Goal: Task Accomplishment & Management: Complete application form

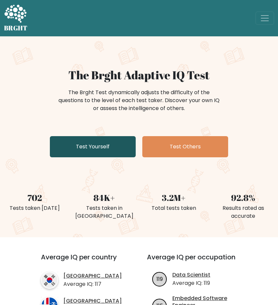
click at [111, 151] on link "Test Yourself" at bounding box center [93, 146] width 86 height 21
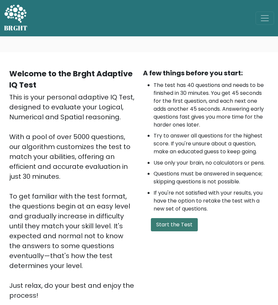
click at [174, 227] on button "Start the Test" at bounding box center [174, 224] width 47 height 13
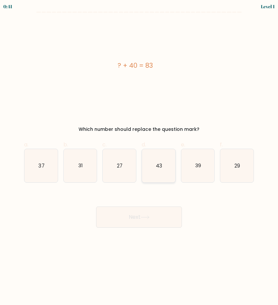
click at [158, 160] on icon "43" at bounding box center [158, 165] width 33 height 33
click at [139, 157] on input "d. 43" at bounding box center [139, 155] width 0 height 4
radio input "true"
click at [140, 222] on button "Next" at bounding box center [139, 216] width 86 height 21
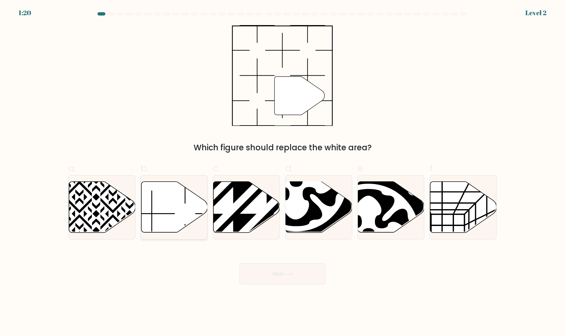
click at [181, 229] on icon at bounding box center [174, 207] width 66 height 51
click at [278, 172] on input "b." at bounding box center [282, 170] width 0 height 4
radio input "true"
click at [255, 271] on button "Next" at bounding box center [283, 273] width 86 height 21
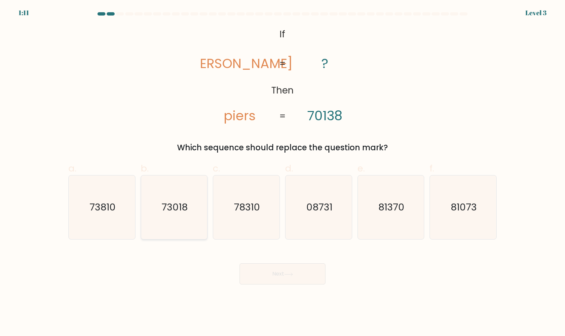
click at [186, 203] on text "73018" at bounding box center [175, 207] width 26 height 13
click at [278, 172] on input "b. 73018" at bounding box center [282, 170] width 0 height 4
radio input "true"
click at [268, 275] on button "Next" at bounding box center [283, 273] width 86 height 21
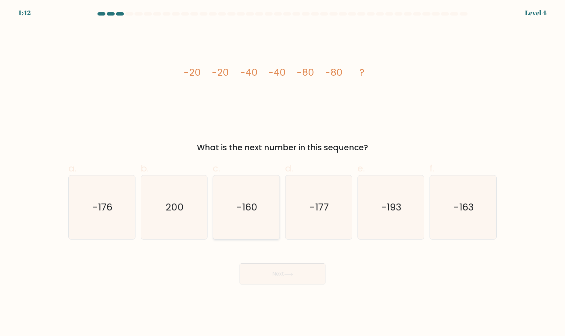
click at [235, 216] on icon "-160" at bounding box center [246, 207] width 64 height 64
click at [278, 172] on input "c. -160" at bounding box center [282, 170] width 0 height 4
radio input "true"
click at [272, 272] on button "Next" at bounding box center [283, 273] width 86 height 21
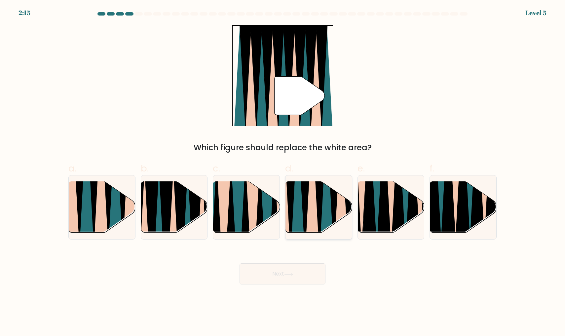
click at [278, 212] on icon at bounding box center [312, 181] width 15 height 132
click at [278, 172] on input "d." at bounding box center [282, 170] width 0 height 4
radio input "true"
click at [278, 279] on button "Next" at bounding box center [283, 273] width 86 height 21
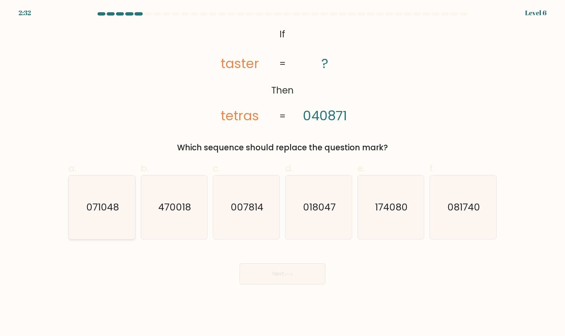
click at [109, 202] on text "071048" at bounding box center [102, 207] width 33 height 13
click at [278, 172] on input "a. 071048" at bounding box center [282, 170] width 0 height 4
radio input "true"
click at [278, 274] on button "Next" at bounding box center [283, 273] width 86 height 21
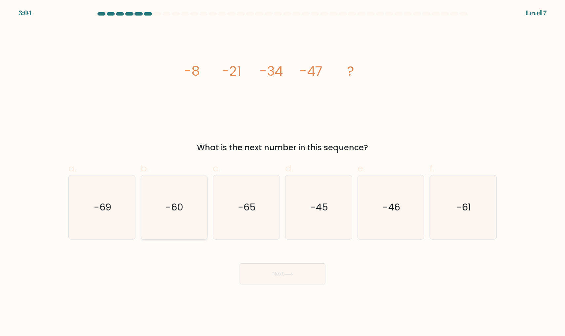
click at [168, 195] on icon "-60" at bounding box center [174, 207] width 64 height 64
click at [278, 172] on input "b. -60" at bounding box center [282, 170] width 0 height 4
radio input "true"
click at [278, 277] on button "Next" at bounding box center [283, 273] width 86 height 21
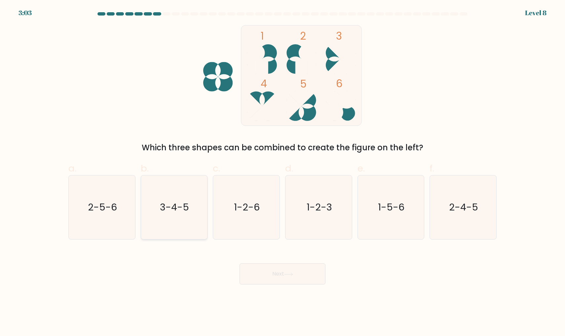
click at [190, 203] on icon "3-4-5" at bounding box center [174, 207] width 64 height 64
click at [278, 172] on input "b. 3-4-5" at bounding box center [282, 170] width 0 height 4
radio input "true"
click at [269, 272] on button "Next" at bounding box center [283, 273] width 86 height 21
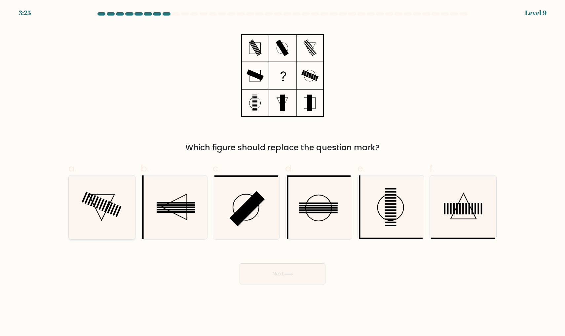
click at [115, 217] on icon at bounding box center [102, 207] width 64 height 64
click at [278, 172] on input "a." at bounding box center [282, 170] width 0 height 4
radio input "true"
click at [259, 277] on button "Next" at bounding box center [283, 273] width 86 height 21
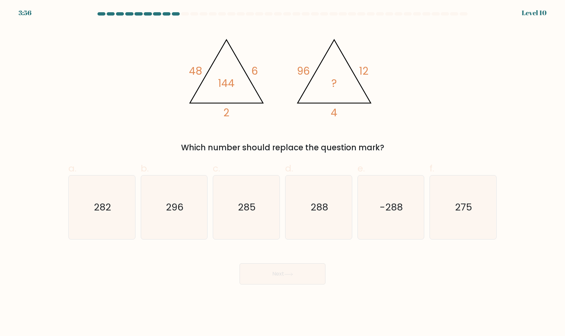
drag, startPoint x: 242, startPoint y: 78, endPoint x: 241, endPoint y: 88, distance: 10.3
click at [241, 88] on icon "@import url('https://fonts.googleapis.com/css?family=Abril+Fatface:400,100,100i…" at bounding box center [282, 75] width 198 height 101
drag, startPoint x: 234, startPoint y: 82, endPoint x: 223, endPoint y: 83, distance: 10.3
click at [223, 83] on tspan "144" at bounding box center [226, 83] width 17 height 15
click at [199, 77] on tspan "48" at bounding box center [195, 71] width 13 height 15
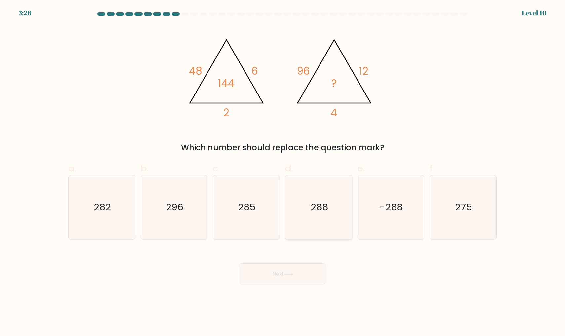
click at [278, 224] on icon "288" at bounding box center [319, 207] width 64 height 64
click at [278, 172] on input "d. 288" at bounding box center [282, 170] width 0 height 4
radio input "true"
click at [276, 277] on button "Next" at bounding box center [283, 273] width 86 height 21
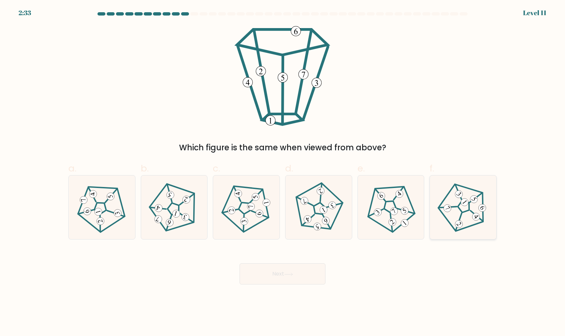
click at [278, 208] on icon at bounding box center [447, 208] width 5 height 5
click at [278, 172] on input "f." at bounding box center [282, 170] width 0 height 4
radio input "true"
click at [278, 273] on button "Next" at bounding box center [283, 273] width 86 height 21
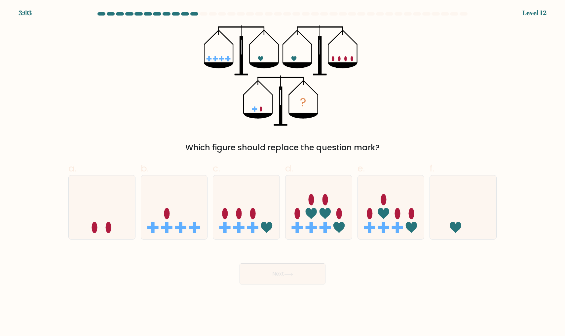
click at [256, 111] on icon "?" at bounding box center [283, 75] width 158 height 101
click at [278, 199] on icon at bounding box center [391, 207] width 66 height 55
click at [278, 172] on input "e." at bounding box center [282, 170] width 0 height 4
radio input "true"
click at [271, 272] on button "Next" at bounding box center [283, 273] width 86 height 21
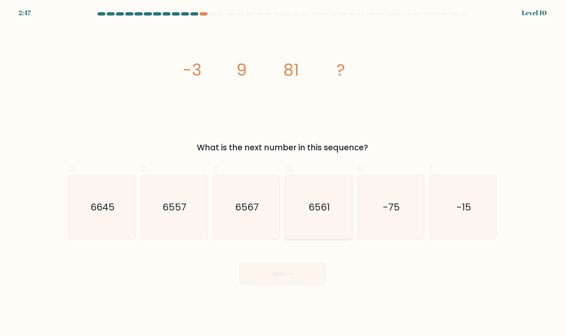
click at [278, 203] on icon "6561" at bounding box center [319, 207] width 64 height 64
click at [278, 172] on input "d. 6561" at bounding box center [282, 170] width 0 height 4
radio input "true"
click at [278, 271] on button "Next" at bounding box center [283, 273] width 86 height 21
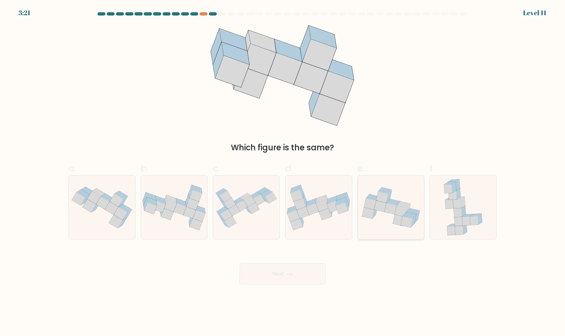
click at [278, 199] on icon at bounding box center [391, 207] width 66 height 49
click at [278, 172] on input "e." at bounding box center [282, 170] width 0 height 4
radio input "true"
click at [256, 270] on button "Next" at bounding box center [283, 273] width 86 height 21
click at [274, 277] on button "Next" at bounding box center [283, 273] width 86 height 21
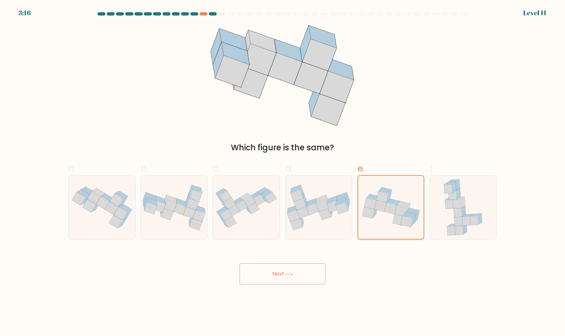
click at [278, 191] on icon at bounding box center [391, 207] width 66 height 49
click at [278, 172] on input "e." at bounding box center [282, 170] width 0 height 4
click at [265, 275] on button "Next" at bounding box center [283, 273] width 86 height 21
click at [207, 14] on div at bounding box center [204, 13] width 8 height 3
click at [206, 14] on div at bounding box center [204, 13] width 8 height 3
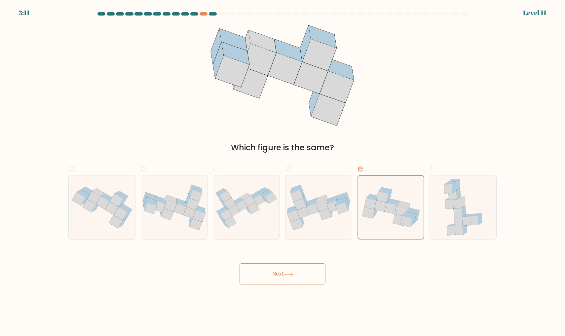
click at [276, 267] on button "Next" at bounding box center [283, 273] width 86 height 21
click at [210, 14] on div at bounding box center [213, 13] width 8 height 3
click at [211, 15] on div at bounding box center [213, 13] width 8 height 3
click at [203, 14] on div at bounding box center [204, 13] width 8 height 3
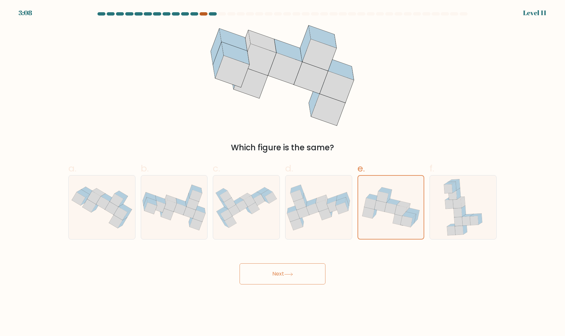
click at [203, 14] on div at bounding box center [204, 13] width 8 height 3
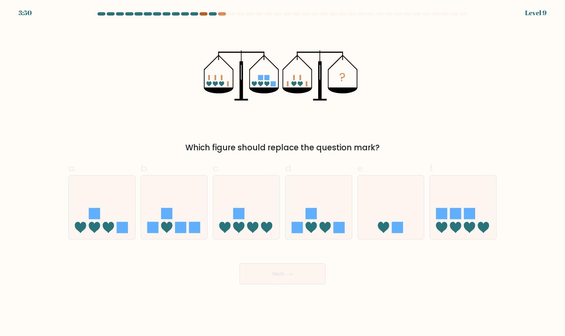
click at [202, 12] on div at bounding box center [204, 13] width 8 height 3
click at [211, 13] on div at bounding box center [213, 13] width 8 height 3
click at [222, 13] on div at bounding box center [222, 13] width 8 height 3
click at [278, 212] on rect at bounding box center [311, 213] width 11 height 11
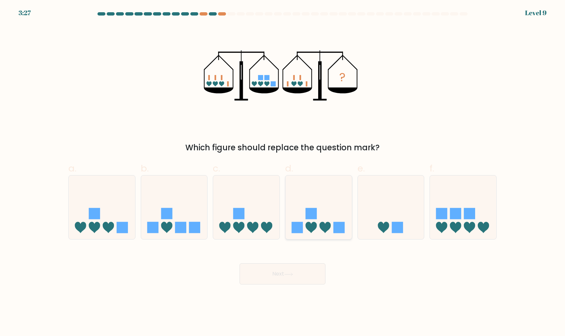
click at [278, 172] on input "d." at bounding box center [282, 170] width 0 height 4
radio input "true"
click at [278, 280] on button "Next" at bounding box center [283, 273] width 86 height 21
click at [278, 272] on button "Next" at bounding box center [283, 273] width 86 height 21
click at [278, 275] on icon at bounding box center [288, 275] width 9 height 4
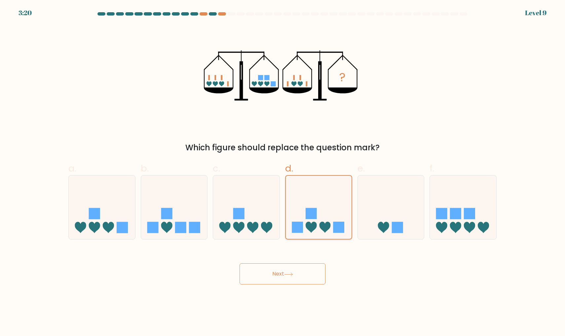
click at [278, 231] on icon at bounding box center [319, 207] width 66 height 55
click at [278, 172] on input "d." at bounding box center [282, 170] width 0 height 4
click at [278, 271] on button "Next" at bounding box center [283, 273] width 86 height 21
click at [278, 213] on icon at bounding box center [391, 207] width 66 height 55
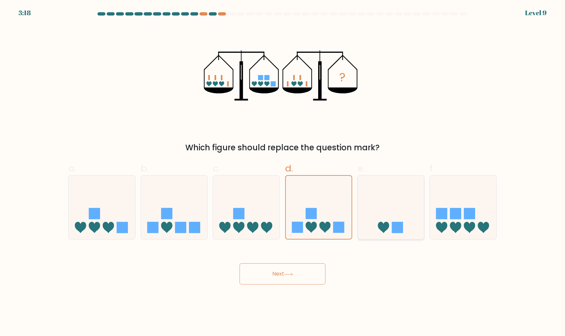
click at [278, 172] on input "e." at bounding box center [282, 170] width 0 height 4
radio input "true"
click at [278, 213] on icon at bounding box center [318, 207] width 66 height 55
click at [278, 172] on input "d." at bounding box center [282, 170] width 0 height 4
radio input "true"
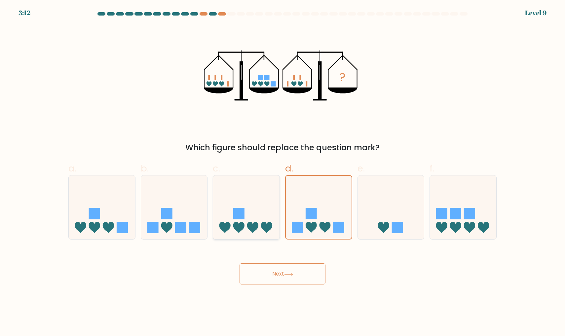
click at [274, 213] on icon at bounding box center [246, 207] width 66 height 55
click at [278, 172] on input "c." at bounding box center [282, 170] width 0 height 4
radio input "true"
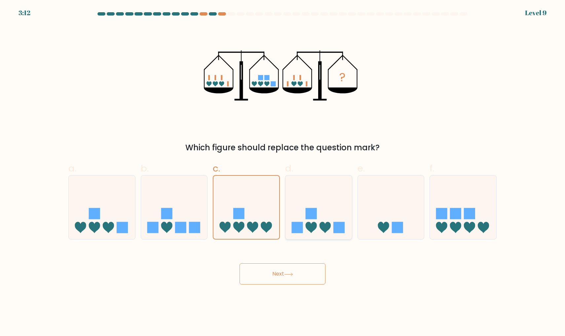
click at [278, 210] on icon at bounding box center [318, 207] width 66 height 55
click at [278, 172] on input "d." at bounding box center [282, 170] width 0 height 4
radio input "true"
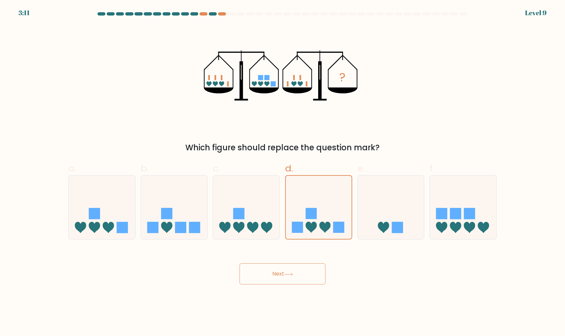
click at [278, 275] on button "Next" at bounding box center [283, 273] width 86 height 21
click at [278, 234] on icon at bounding box center [391, 207] width 66 height 55
click at [278, 172] on input "e." at bounding box center [282, 170] width 0 height 4
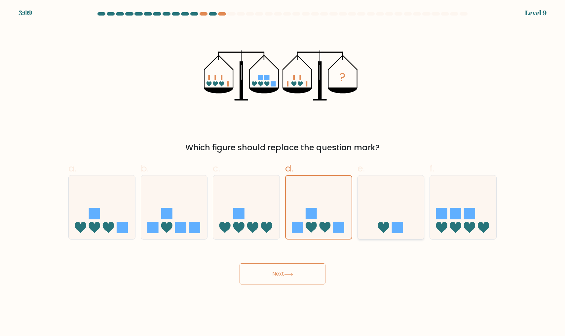
radio input "true"
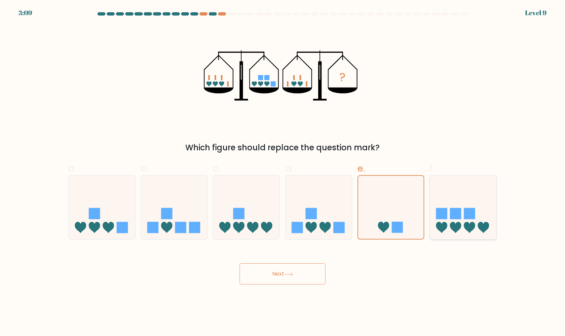
click at [278, 193] on icon at bounding box center [463, 207] width 66 height 55
click at [278, 172] on input "f." at bounding box center [282, 170] width 0 height 4
radio input "true"
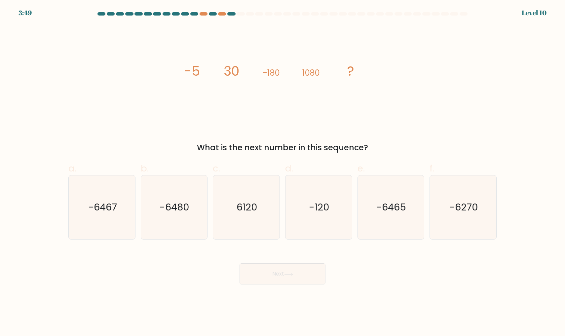
click at [232, 15] on div at bounding box center [231, 13] width 8 height 3
click at [189, 222] on icon "-6480" at bounding box center [174, 207] width 64 height 64
click at [278, 172] on input "b. -6480" at bounding box center [282, 170] width 0 height 4
radio input "true"
click at [277, 272] on button "Next" at bounding box center [283, 273] width 86 height 21
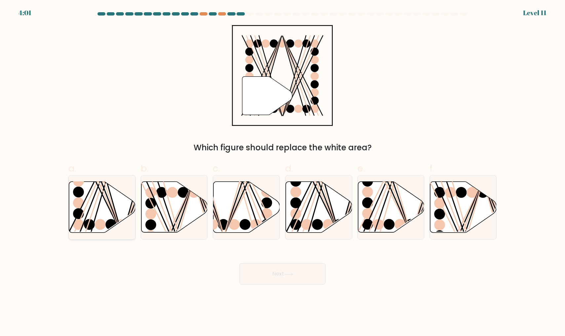
click at [95, 201] on icon at bounding box center [102, 207] width 66 height 51
click at [278, 172] on input "a." at bounding box center [282, 170] width 0 height 4
radio input "true"
click at [253, 275] on button "Next" at bounding box center [283, 273] width 86 height 21
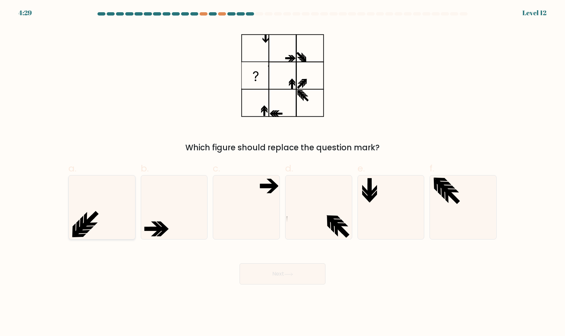
click at [96, 193] on icon at bounding box center [102, 207] width 64 height 64
click at [278, 172] on input "a." at bounding box center [282, 170] width 0 height 4
radio input "true"
click at [274, 278] on button "Next" at bounding box center [283, 273] width 86 height 21
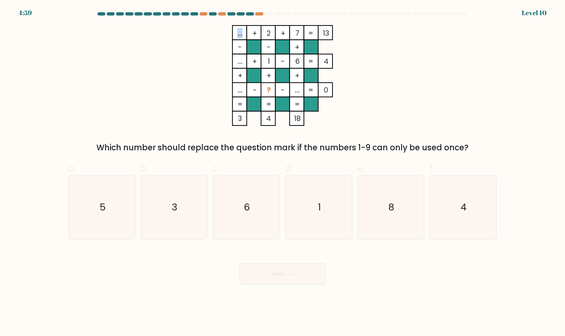
drag, startPoint x: 238, startPoint y: 33, endPoint x: 247, endPoint y: 33, distance: 9.6
click at [241, 33] on tspan "..." at bounding box center [240, 33] width 5 height 10
click at [247, 33] on rect at bounding box center [254, 32] width 14 height 14
click at [160, 175] on label "b. 3" at bounding box center [174, 201] width 67 height 78
click at [278, 172] on input "b. 3" at bounding box center [282, 170] width 0 height 4
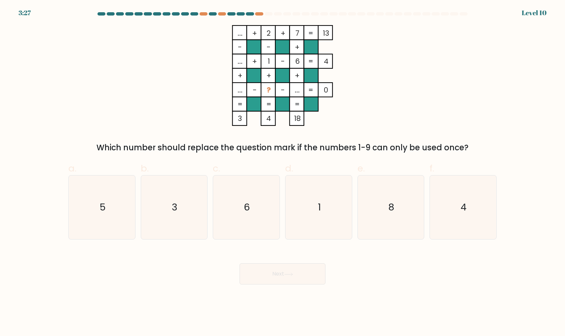
radio input "true"
click at [278, 276] on button "Next" at bounding box center [283, 273] width 86 height 21
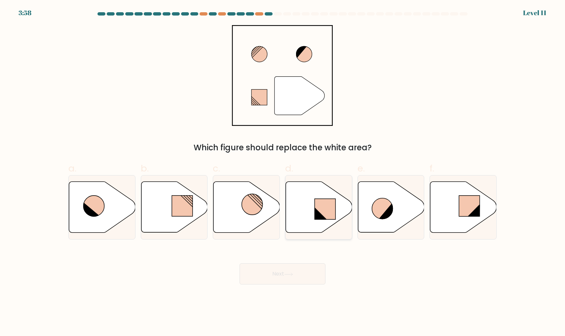
click at [278, 184] on icon at bounding box center [319, 207] width 66 height 51
click at [278, 172] on input "d." at bounding box center [282, 170] width 0 height 4
radio input "true"
click at [270, 273] on button "Next" at bounding box center [283, 273] width 86 height 21
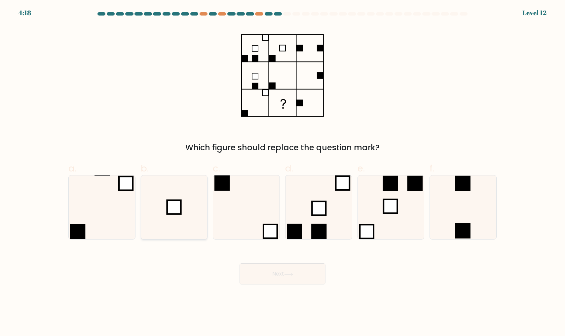
click at [165, 194] on icon at bounding box center [174, 207] width 64 height 64
click at [278, 172] on input "b." at bounding box center [282, 170] width 0 height 4
radio input "true"
click at [256, 273] on button "Next" at bounding box center [283, 273] width 86 height 21
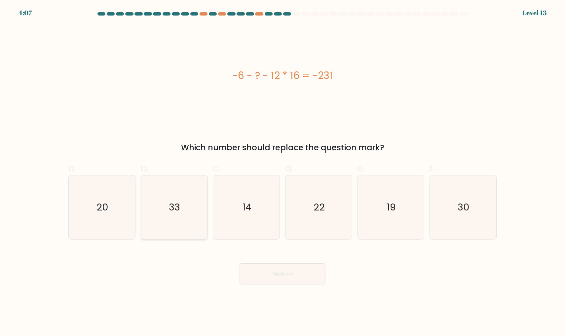
click at [184, 224] on icon "33" at bounding box center [174, 207] width 64 height 64
click at [278, 172] on input "b. 33" at bounding box center [282, 170] width 0 height 4
radio input "true"
click at [278, 279] on button "Next" at bounding box center [283, 273] width 86 height 21
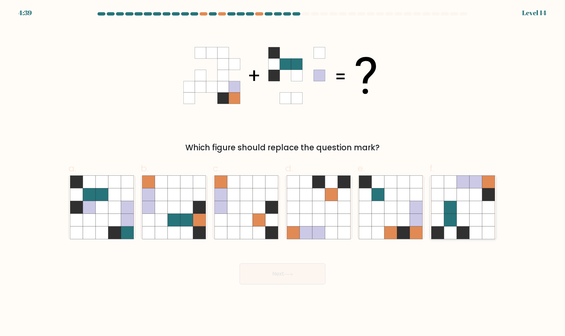
click at [278, 197] on icon at bounding box center [488, 194] width 13 height 13
click at [278, 172] on input "f." at bounding box center [282, 170] width 0 height 4
radio input "true"
click at [278, 276] on button "Next" at bounding box center [283, 273] width 86 height 21
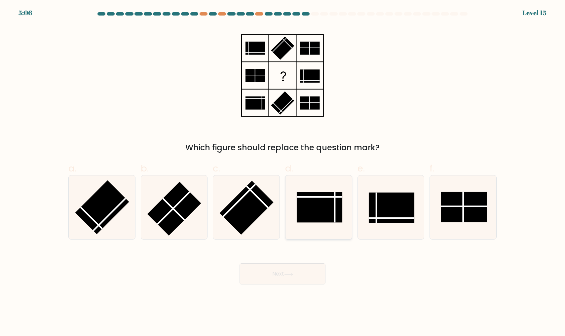
click at [278, 212] on rect at bounding box center [320, 207] width 46 height 30
click at [278, 172] on input "d." at bounding box center [282, 170] width 0 height 4
radio input "true"
click at [275, 281] on button "Next" at bounding box center [283, 273] width 86 height 21
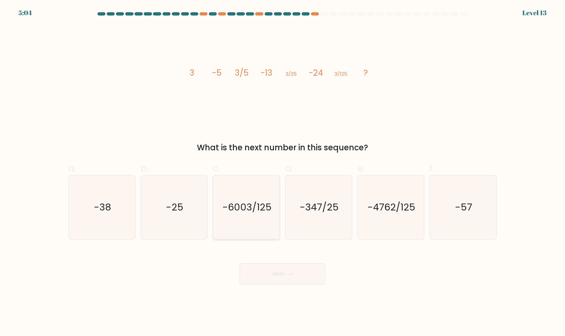
click at [241, 209] on text "-6003/125" at bounding box center [246, 207] width 49 height 13
click at [278, 172] on input "c. -6003/125" at bounding box center [282, 170] width 0 height 4
radio input "true"
click at [278, 214] on text "-57" at bounding box center [463, 207] width 17 height 13
click at [278, 172] on input "f. -57" at bounding box center [282, 170] width 0 height 4
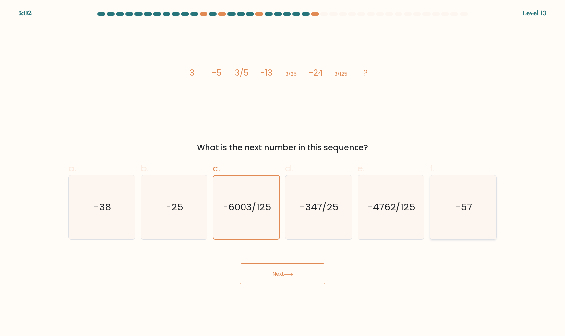
radio input "true"
click at [102, 211] on text "-38" at bounding box center [102, 207] width 17 height 13
click at [278, 172] on input "a. -38" at bounding box center [282, 170] width 0 height 4
radio input "true"
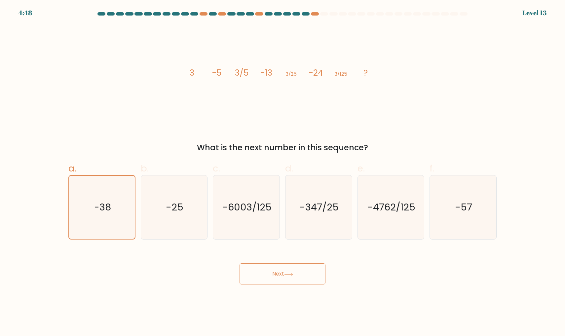
click at [251, 275] on button "Next" at bounding box center [283, 273] width 86 height 21
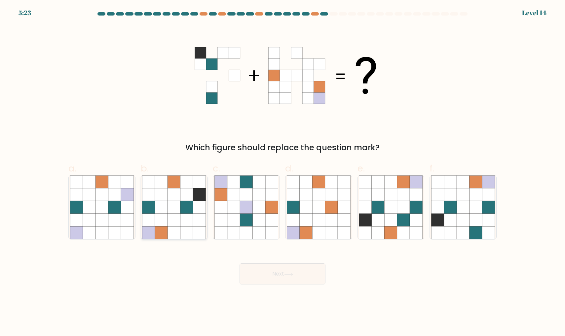
click at [187, 200] on icon at bounding box center [186, 194] width 13 height 13
click at [278, 172] on input "b." at bounding box center [282, 170] width 0 height 4
radio input "true"
click at [278, 267] on button "Next" at bounding box center [283, 273] width 86 height 21
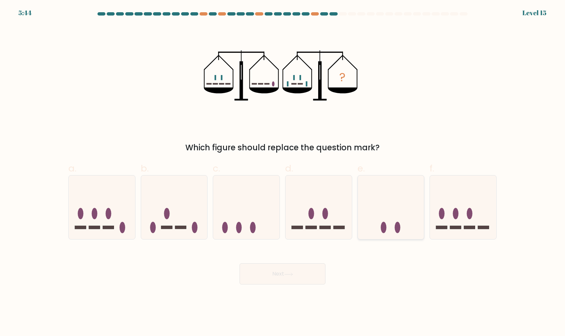
click at [278, 216] on icon at bounding box center [391, 207] width 66 height 55
click at [278, 172] on input "e." at bounding box center [282, 170] width 0 height 4
radio input "true"
click at [265, 279] on button "Next" at bounding box center [283, 273] width 86 height 21
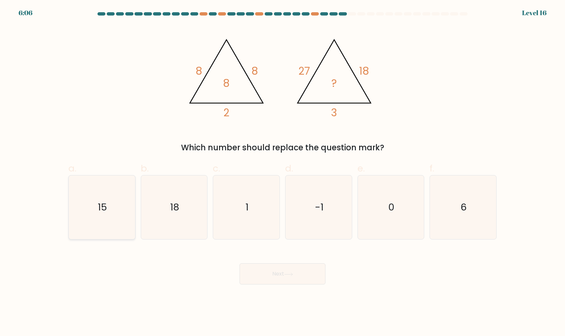
click at [87, 212] on icon "15" at bounding box center [102, 207] width 64 height 64
click at [278, 172] on input "a. 15" at bounding box center [282, 170] width 0 height 4
radio input "true"
click at [261, 277] on button "Next" at bounding box center [283, 273] width 86 height 21
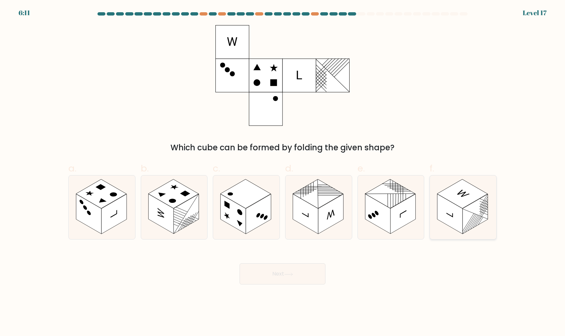
click at [278, 201] on rect at bounding box center [462, 193] width 51 height 29
click at [278, 172] on input "f." at bounding box center [282, 170] width 0 height 4
radio input "true"
click at [278, 275] on button "Next" at bounding box center [283, 273] width 86 height 21
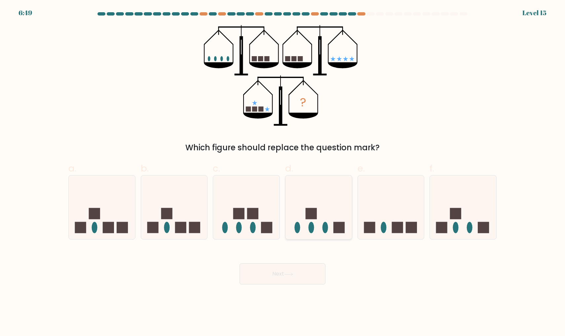
click at [278, 211] on icon at bounding box center [318, 207] width 66 height 55
click at [278, 172] on input "d." at bounding box center [282, 170] width 0 height 4
radio input "true"
click at [278, 275] on icon at bounding box center [288, 275] width 9 height 4
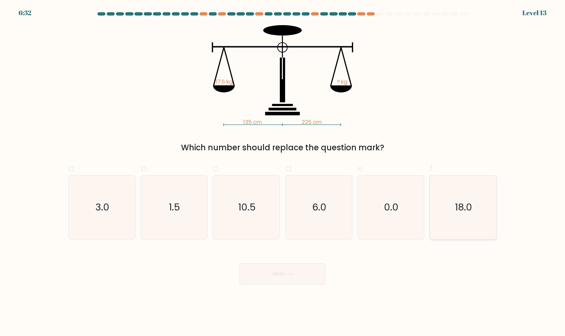
click at [278, 217] on icon "18.0" at bounding box center [463, 207] width 64 height 64
click at [278, 172] on input "f. 18.0" at bounding box center [282, 170] width 0 height 4
radio input "true"
click at [267, 281] on button "Next" at bounding box center [283, 273] width 86 height 21
click at [269, 278] on button "Next" at bounding box center [283, 273] width 86 height 21
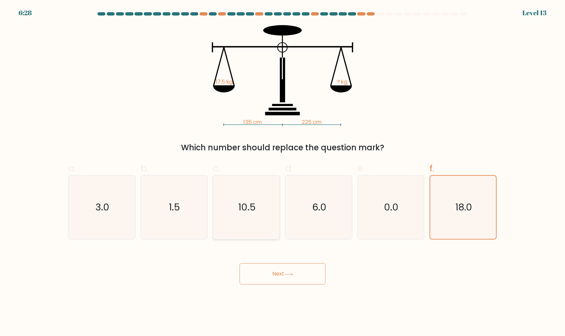
click at [266, 197] on icon "10.5" at bounding box center [246, 207] width 64 height 64
click at [278, 172] on input "c. 10.5" at bounding box center [282, 170] width 0 height 4
radio input "true"
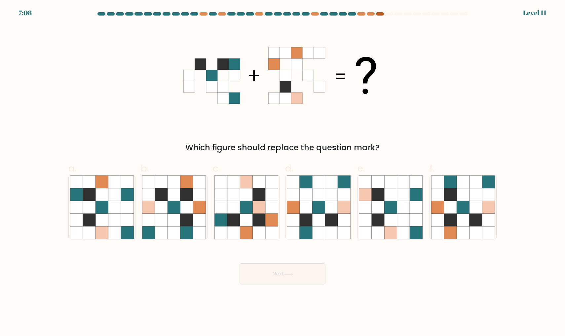
click at [278, 13] on div at bounding box center [380, 13] width 8 height 3
click at [278, 13] on div at bounding box center [371, 13] width 8 height 3
click at [278, 13] on div at bounding box center [361, 13] width 8 height 3
click at [278, 13] on div at bounding box center [371, 13] width 8 height 3
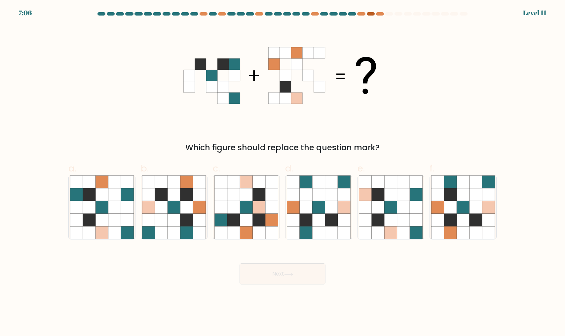
click at [278, 13] on div at bounding box center [371, 13] width 8 height 3
click at [167, 216] on icon at bounding box center [161, 220] width 13 height 13
click at [278, 172] on input "b." at bounding box center [282, 170] width 0 height 4
radio input "true"
click at [278, 275] on icon at bounding box center [288, 275] width 9 height 4
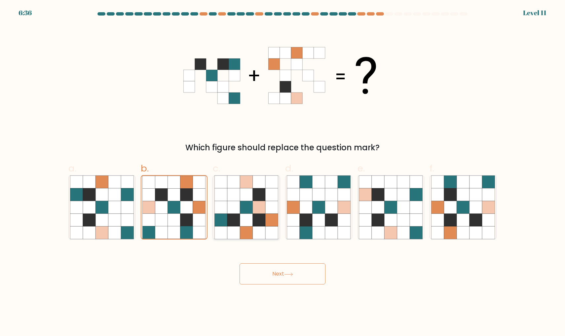
click at [257, 230] on icon at bounding box center [259, 233] width 13 height 13
click at [278, 172] on input "c." at bounding box center [282, 170] width 0 height 4
radio input "true"
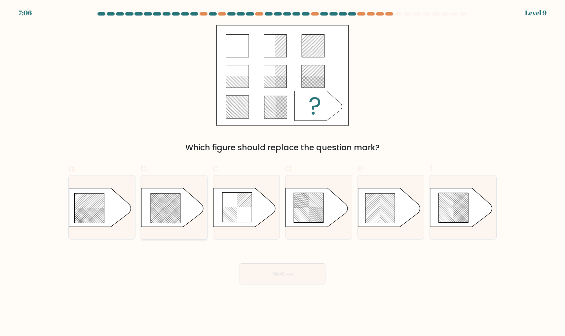
click at [173, 212] on icon at bounding box center [166, 208] width 30 height 30
click at [278, 172] on input "b." at bounding box center [282, 170] width 0 height 4
radio input "true"
click at [278, 271] on button "Next" at bounding box center [283, 273] width 86 height 21
click at [102, 207] on icon at bounding box center [90, 208] width 30 height 30
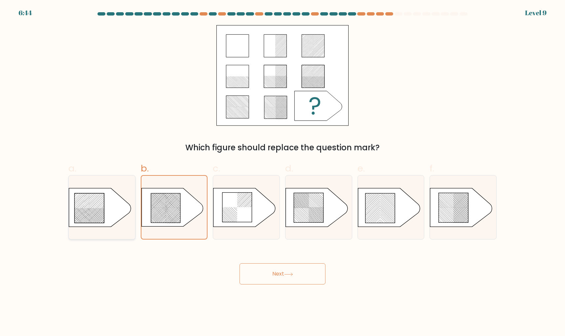
click at [278, 172] on input "a." at bounding box center [282, 170] width 0 height 4
radio input "true"
click at [146, 196] on icon at bounding box center [172, 207] width 62 height 39
click at [278, 172] on input "b." at bounding box center [282, 170] width 0 height 4
radio input "true"
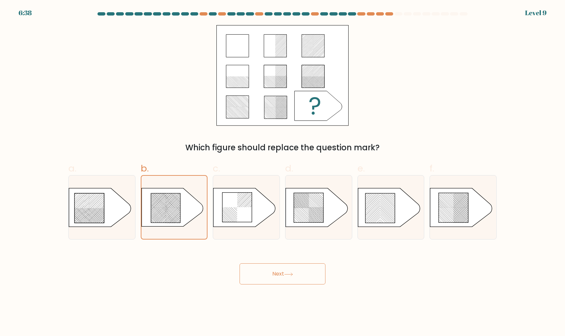
click at [251, 264] on button "Next" at bounding box center [283, 273] width 86 height 21
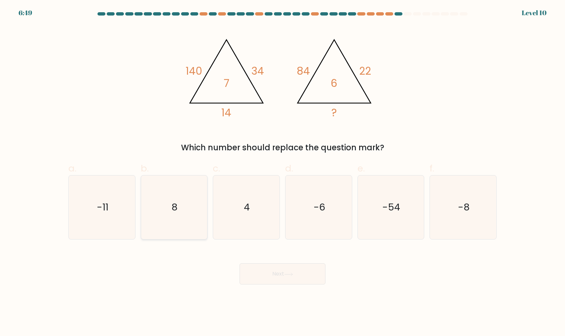
click at [168, 209] on icon "8" at bounding box center [174, 207] width 64 height 64
click at [278, 172] on input "b. 8" at bounding box center [282, 170] width 0 height 4
radio input "true"
click at [278, 265] on button "Next" at bounding box center [283, 273] width 86 height 21
click at [278, 274] on button "Next" at bounding box center [283, 273] width 86 height 21
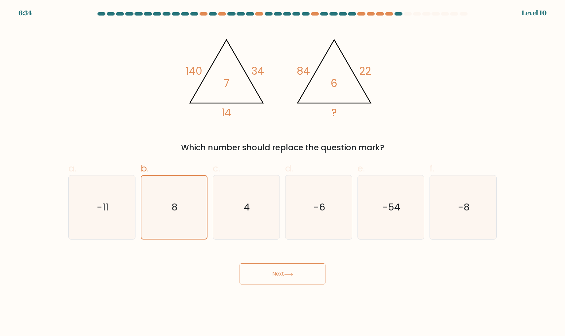
click at [278, 274] on button "Next" at bounding box center [283, 273] width 86 height 21
click at [185, 216] on icon "8" at bounding box center [173, 207] width 63 height 63
click at [278, 172] on input "b. 8" at bounding box center [282, 170] width 0 height 4
click at [185, 216] on icon "8" at bounding box center [173, 207] width 63 height 63
click at [278, 172] on input "b. 8" at bounding box center [282, 170] width 0 height 4
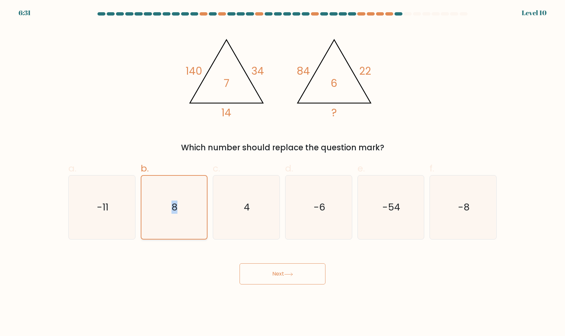
click at [185, 216] on icon "8" at bounding box center [173, 207] width 63 height 63
click at [278, 172] on input "b. 8" at bounding box center [282, 170] width 0 height 4
click at [185, 216] on icon "8" at bounding box center [173, 207] width 63 height 63
click at [278, 172] on input "b. 8" at bounding box center [282, 170] width 0 height 4
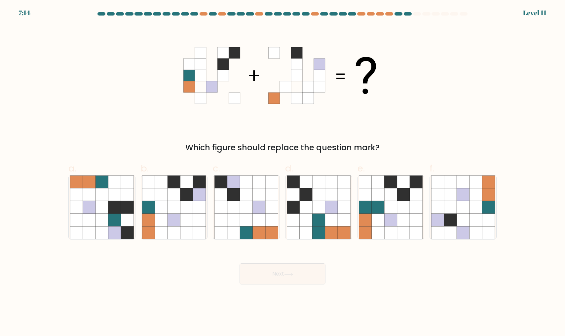
click at [264, 266] on button "Next" at bounding box center [283, 273] width 86 height 21
click at [278, 131] on div "Which figure should replace the question mark?" at bounding box center [282, 89] width 436 height 129
click at [192, 223] on icon at bounding box center [186, 220] width 13 height 13
click at [278, 172] on input "b." at bounding box center [282, 170] width 0 height 4
radio input "true"
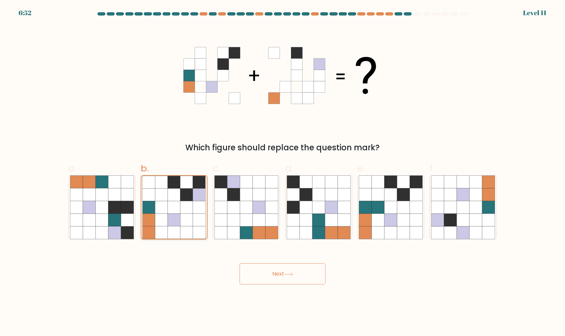
click at [192, 223] on icon at bounding box center [186, 220] width 13 height 13
click at [278, 172] on input "b." at bounding box center [282, 170] width 0 height 4
click at [278, 282] on button "Next" at bounding box center [283, 273] width 86 height 21
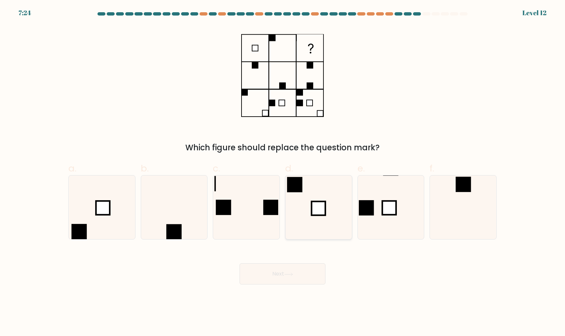
click at [278, 207] on rect at bounding box center [319, 209] width 14 height 14
click at [278, 172] on input "d." at bounding box center [282, 170] width 0 height 4
radio input "true"
click at [278, 276] on icon at bounding box center [288, 275] width 9 height 4
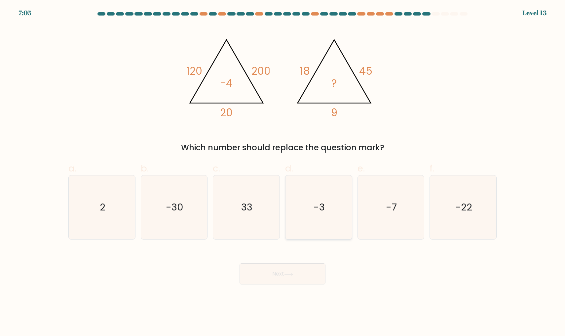
click at [278, 217] on icon "-3" at bounding box center [319, 207] width 64 height 64
click at [278, 172] on input "d. -3" at bounding box center [282, 170] width 0 height 4
radio input "true"
click at [278, 272] on button "Next" at bounding box center [283, 273] width 86 height 21
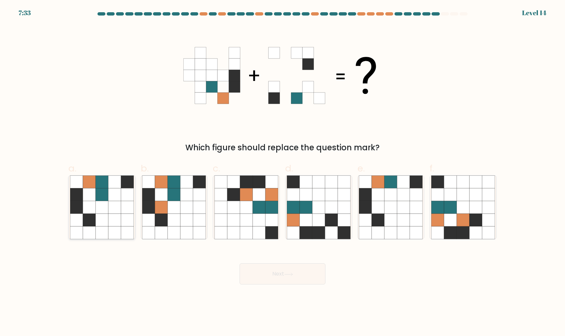
click at [104, 194] on icon at bounding box center [101, 194] width 13 height 13
click at [278, 172] on input "a." at bounding box center [282, 170] width 0 height 4
radio input "true"
click at [266, 266] on button "Next" at bounding box center [283, 273] width 86 height 21
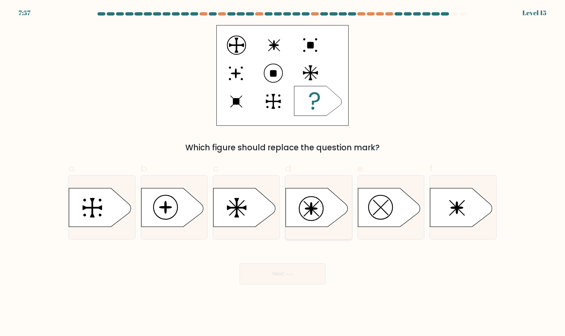
click at [278, 209] on circle at bounding box center [311, 209] width 24 height 24
click at [278, 172] on input "d." at bounding box center [282, 170] width 0 height 4
radio input "true"
click at [278, 265] on button "Next" at bounding box center [283, 273] width 86 height 21
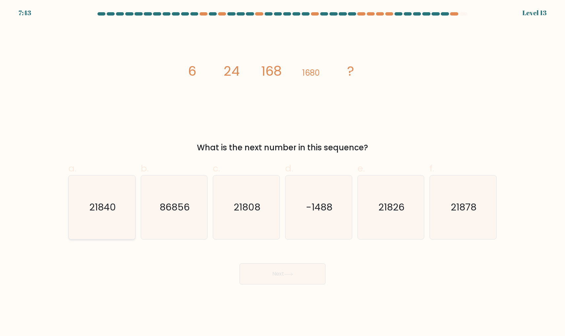
click at [90, 211] on text "21840" at bounding box center [102, 207] width 27 height 13
click at [278, 172] on input "a. 21840" at bounding box center [282, 170] width 0 height 4
radio input "true"
click at [278, 278] on button "Next" at bounding box center [283, 273] width 86 height 21
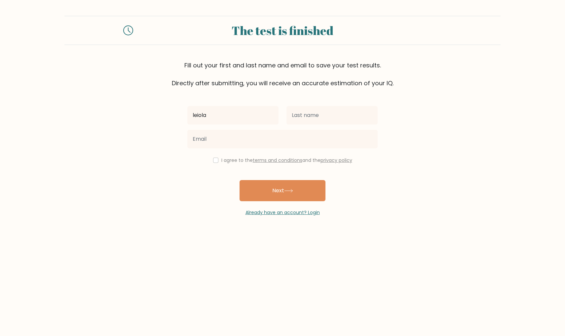
type input "leiola"
click at [282, 191] on button "Next" at bounding box center [283, 190] width 86 height 21
type input "theyer-pugh"
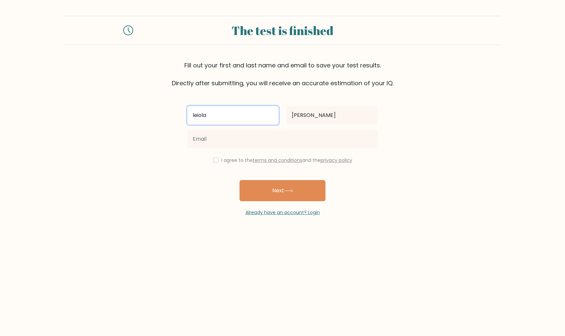
click at [223, 118] on input "leiola" at bounding box center [232, 115] width 91 height 19
type input "leila"
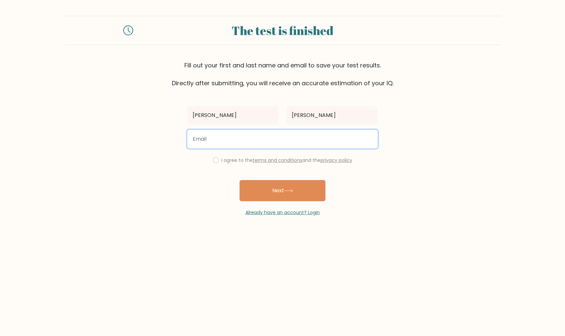
click at [243, 145] on input "email" at bounding box center [282, 139] width 190 height 19
type input "ltheyerpugh@gmail.com"
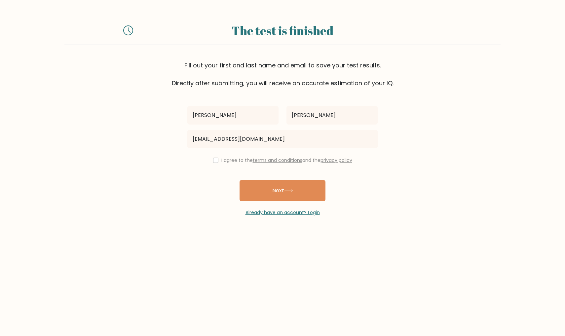
click at [214, 159] on input "checkbox" at bounding box center [215, 160] width 5 height 5
checkbox input "true"
click at [273, 184] on button "Next" at bounding box center [283, 190] width 86 height 21
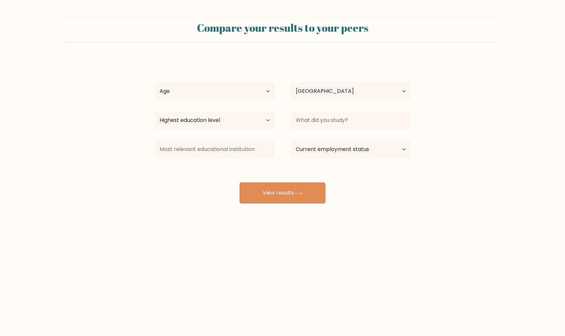
select select "GB"
select select "min_18"
select select "upper_secondary"
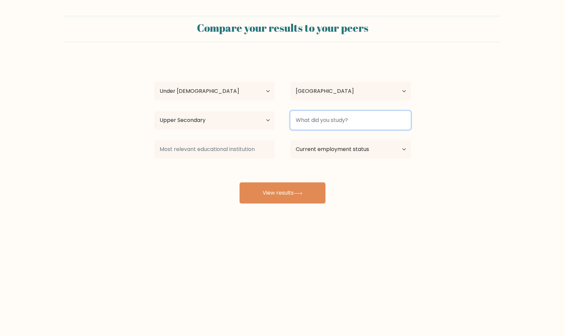
click at [324, 116] on input at bounding box center [350, 120] width 120 height 19
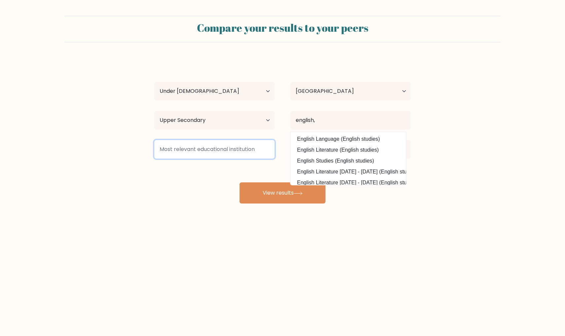
click at [255, 142] on input at bounding box center [214, 149] width 120 height 19
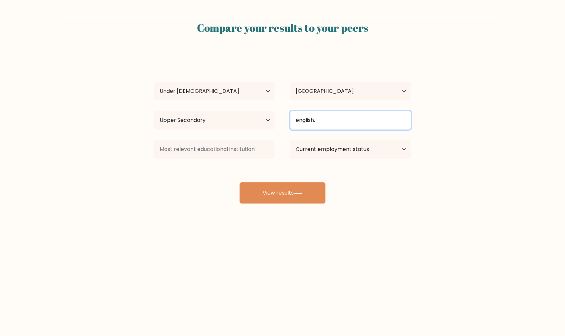
click at [331, 114] on input "english," at bounding box center [350, 120] width 120 height 19
click at [329, 114] on input "english," at bounding box center [350, 120] width 120 height 19
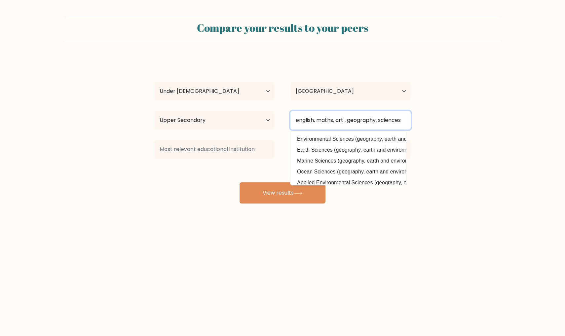
type input "english, maths, art , geography, sciences"
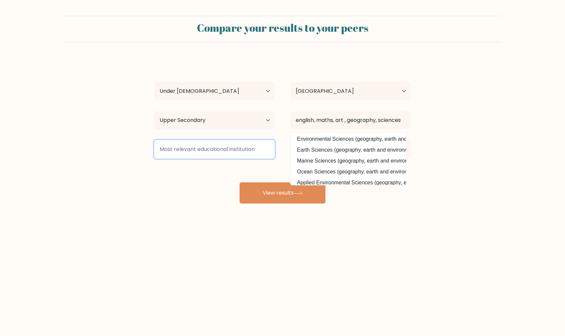
click at [262, 147] on input at bounding box center [214, 149] width 120 height 19
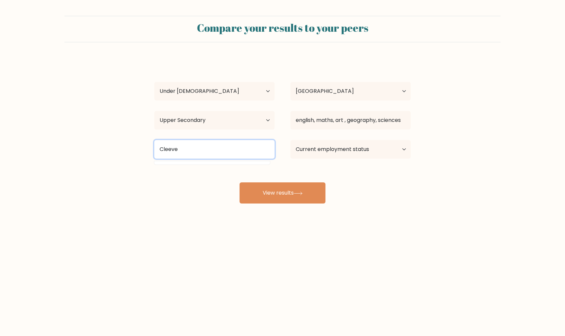
type input "Cleeve"
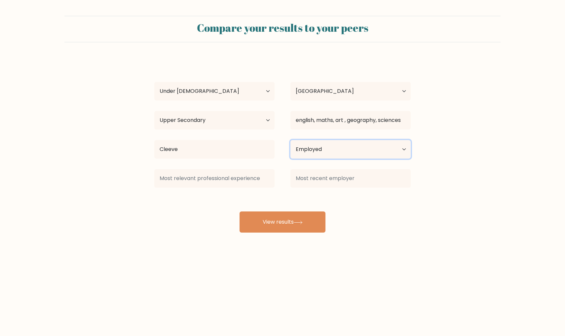
select select "student"
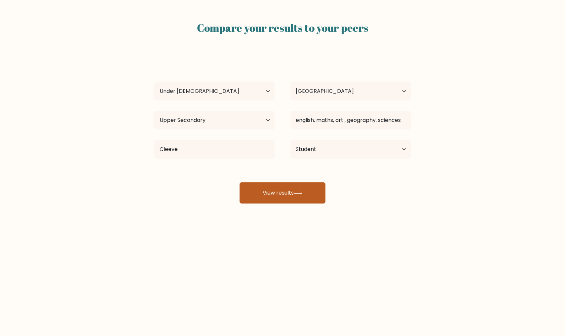
click at [283, 192] on button "View results" at bounding box center [283, 192] width 86 height 21
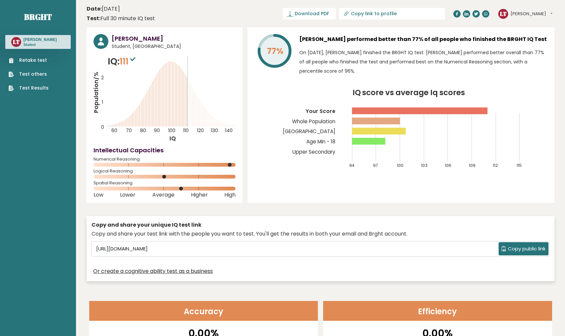
click at [183, 188] on rect at bounding box center [164, 189] width 142 height 4
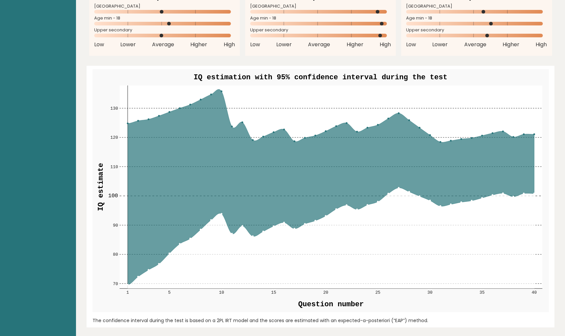
scroll to position [695, 0]
click at [222, 90] on rect at bounding box center [330, 186] width 423 height 203
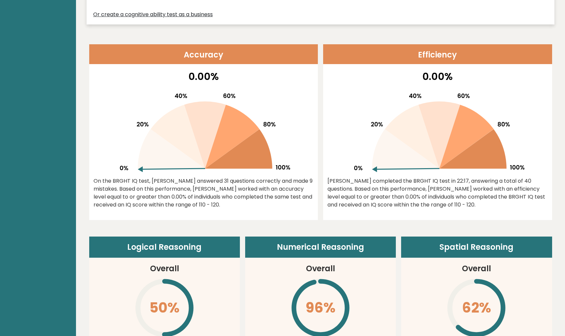
scroll to position [256, 0]
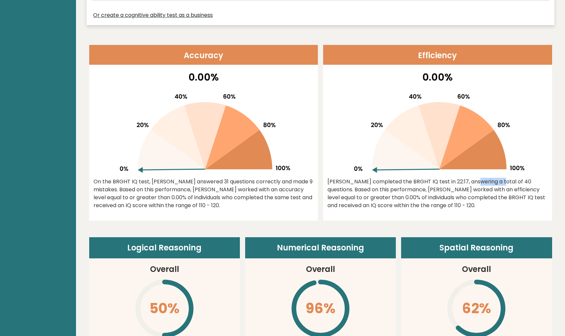
drag, startPoint x: 423, startPoint y: 181, endPoint x: 447, endPoint y: 181, distance: 23.8
click at [447, 182] on div "Leila completed the BRGHT IQ test in 22:17, answering a total of 40 questions. …" at bounding box center [437, 194] width 220 height 32
click at [443, 203] on div "Leila completed the BRGHT IQ test in 22:17, answering a total of 40 questions. …" at bounding box center [437, 194] width 220 height 32
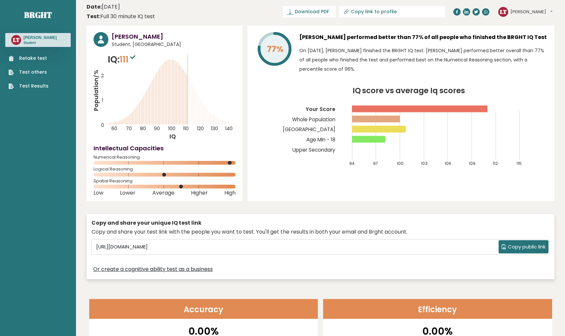
scroll to position [2, 0]
click at [373, 140] on rect at bounding box center [368, 138] width 33 height 7
drag, startPoint x: 402, startPoint y: 123, endPoint x: 403, endPoint y: 142, distance: 18.9
click at [403, 142] on icon "IQ score vs average Iq scores 94 97 100 103 106 109 112 115 Your Score Whole Po…" at bounding box center [400, 130] width 293 height 87
click at [233, 165] on div "Numerical Reasoning" at bounding box center [164, 161] width 142 height 11
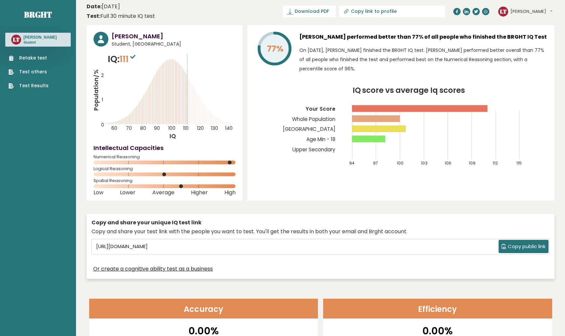
click at [173, 70] on text "140" at bounding box center [166, 90] width 146 height 84
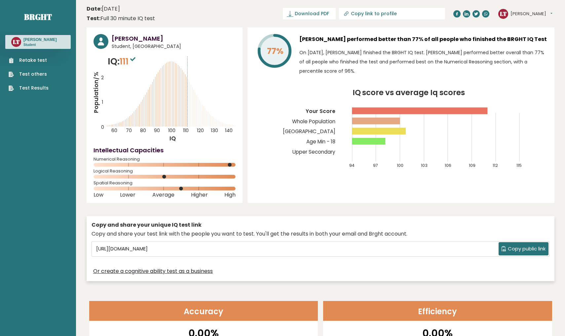
scroll to position [0, 0]
click at [34, 89] on link "Test Results" at bounding box center [29, 88] width 40 height 7
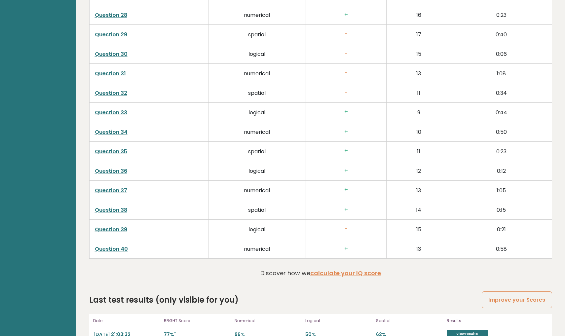
scroll to position [1598, 0]
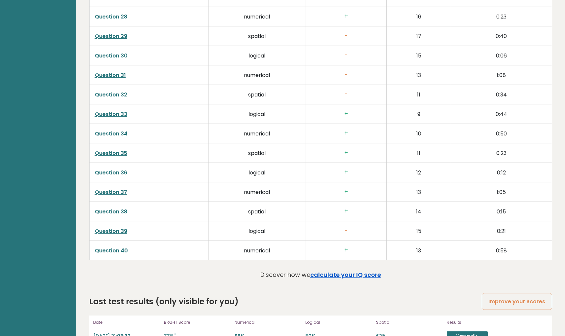
click at [335, 275] on link "calculate your IQ score" at bounding box center [345, 275] width 71 height 8
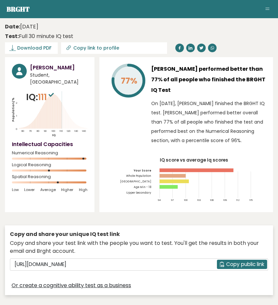
scroll to position [0, 0]
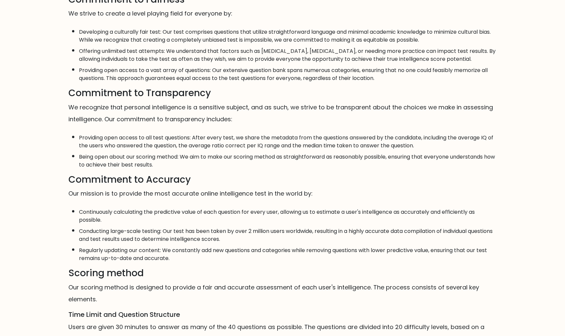
scroll to position [126, 0]
